Goal: Task Accomplishment & Management: Use online tool/utility

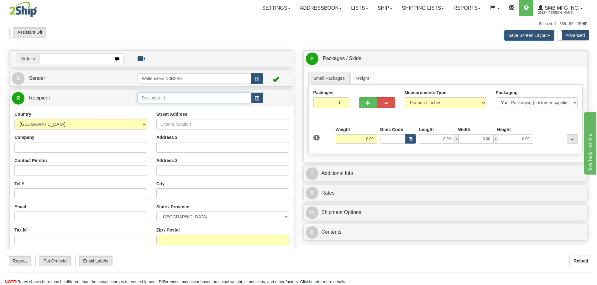
click at [152, 98] on input "text" at bounding box center [194, 98] width 113 height 11
click at [154, 108] on div "ARTH01" at bounding box center [192, 107] width 107 height 7
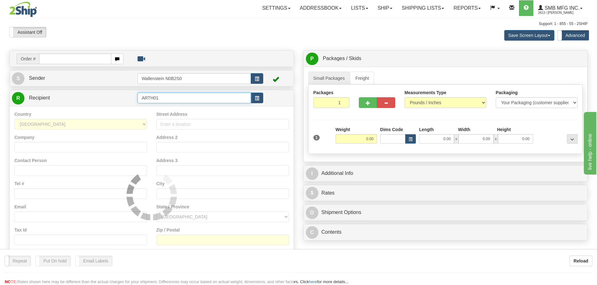
type input "ARTH01"
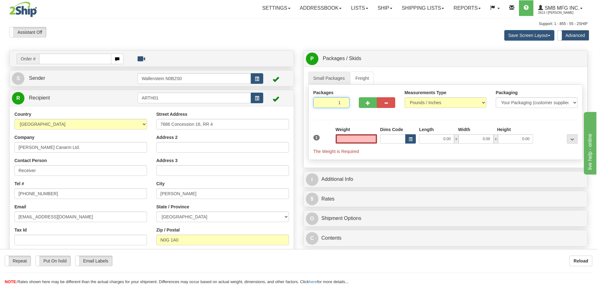
type input "0.00"
click at [336, 103] on input "1" at bounding box center [331, 102] width 36 height 11
type input "2"
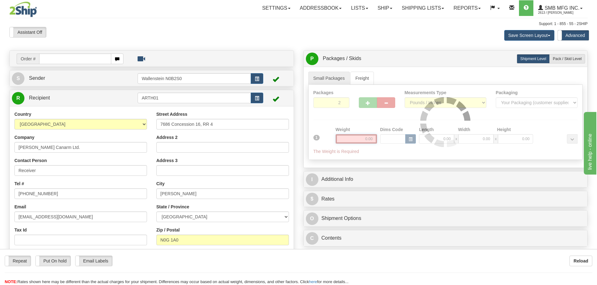
click at [353, 138] on div "Packages 2 1 Measurements Type" at bounding box center [445, 122] width 274 height 75
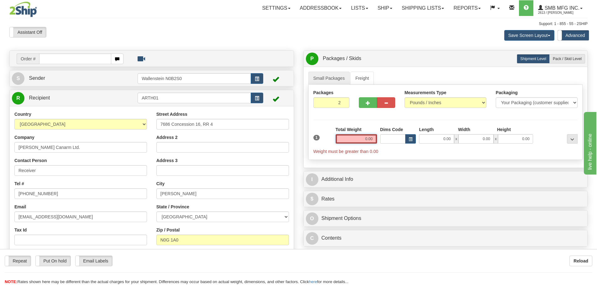
click at [353, 138] on input "0.00" at bounding box center [356, 138] width 41 height 9
click at [353, 138] on input "text" at bounding box center [356, 138] width 41 height 9
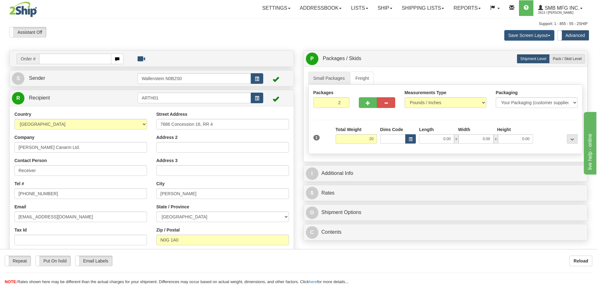
type input "20.00"
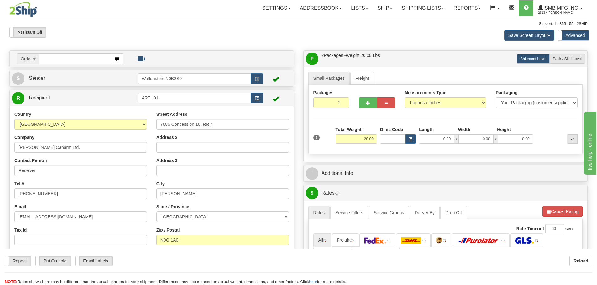
click at [377, 151] on div "Packages 2 1 Measurements Type" at bounding box center [445, 119] width 274 height 69
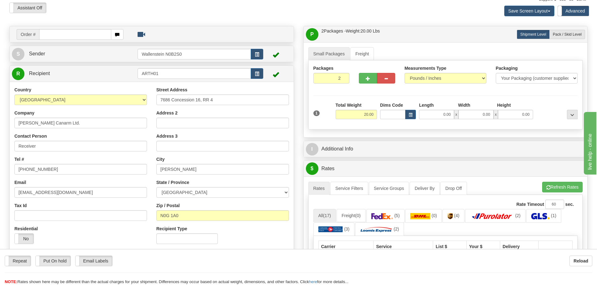
scroll to position [125, 0]
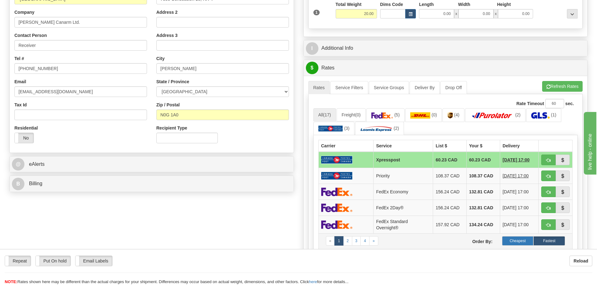
click at [513, 239] on label "Cheapest" at bounding box center [518, 241] width 32 height 9
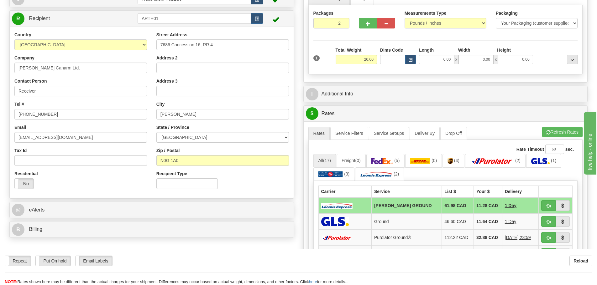
scroll to position [0, 0]
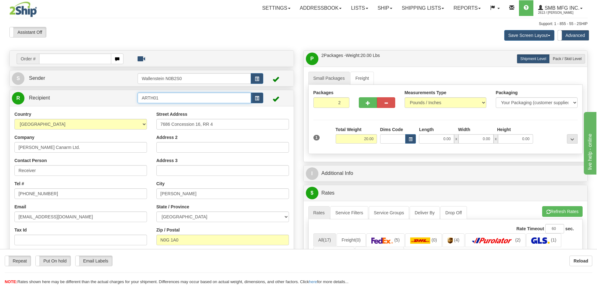
drag, startPoint x: 163, startPoint y: 98, endPoint x: 112, endPoint y: 99, distance: 50.5
click at [112, 99] on tr "R Recipient ARTH01" at bounding box center [151, 98] width 279 height 13
click at [154, 124] on div "DIXO02" at bounding box center [192, 124] width 107 height 7
type input "DIXO02"
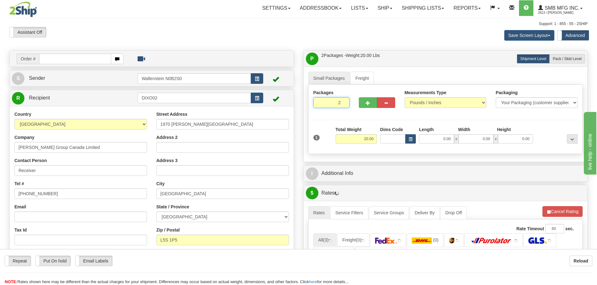
click at [331, 102] on input "2" at bounding box center [331, 102] width 36 height 11
type input "1"
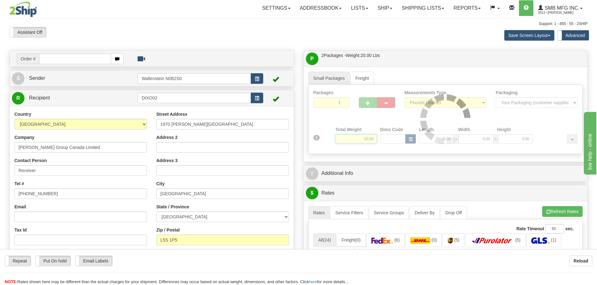
click at [354, 139] on div "Packages 1 1 Measurements Type" at bounding box center [445, 119] width 274 height 69
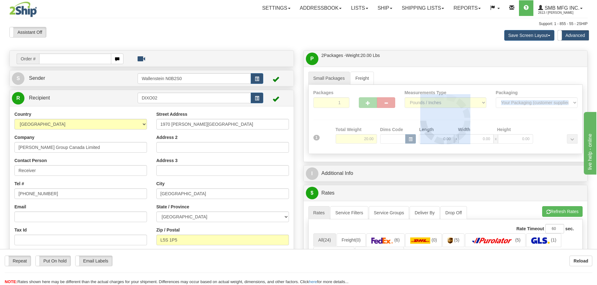
click at [354, 140] on div at bounding box center [446, 119] width 274 height 69
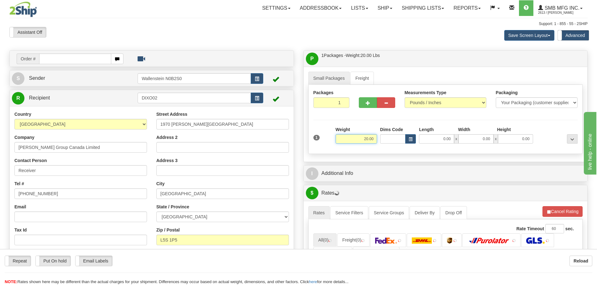
click at [359, 139] on input "20.00" at bounding box center [356, 138] width 41 height 9
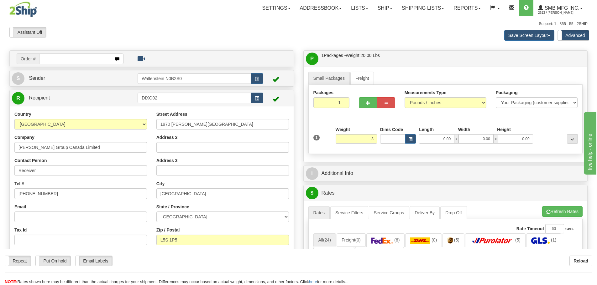
type input "8.00"
click at [392, 149] on div "Packages 1 1 Measurements Type" at bounding box center [445, 119] width 274 height 69
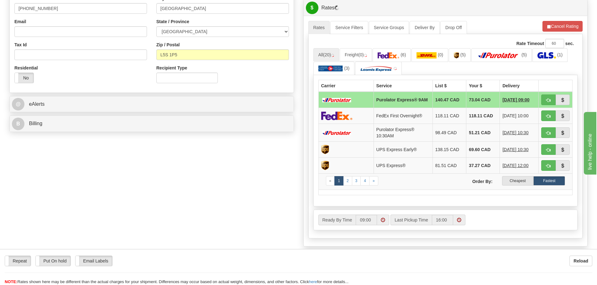
scroll to position [188, 0]
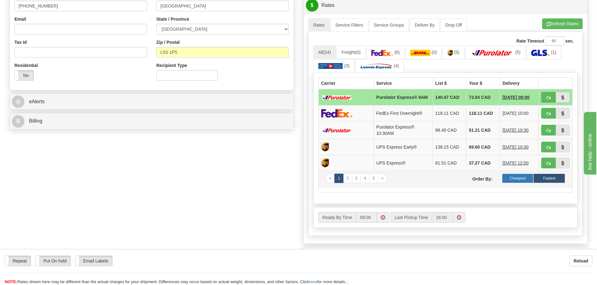
click at [514, 179] on label "Cheapest" at bounding box center [518, 178] width 32 height 9
